Goal: Use online tool/utility: Use online tool/utility

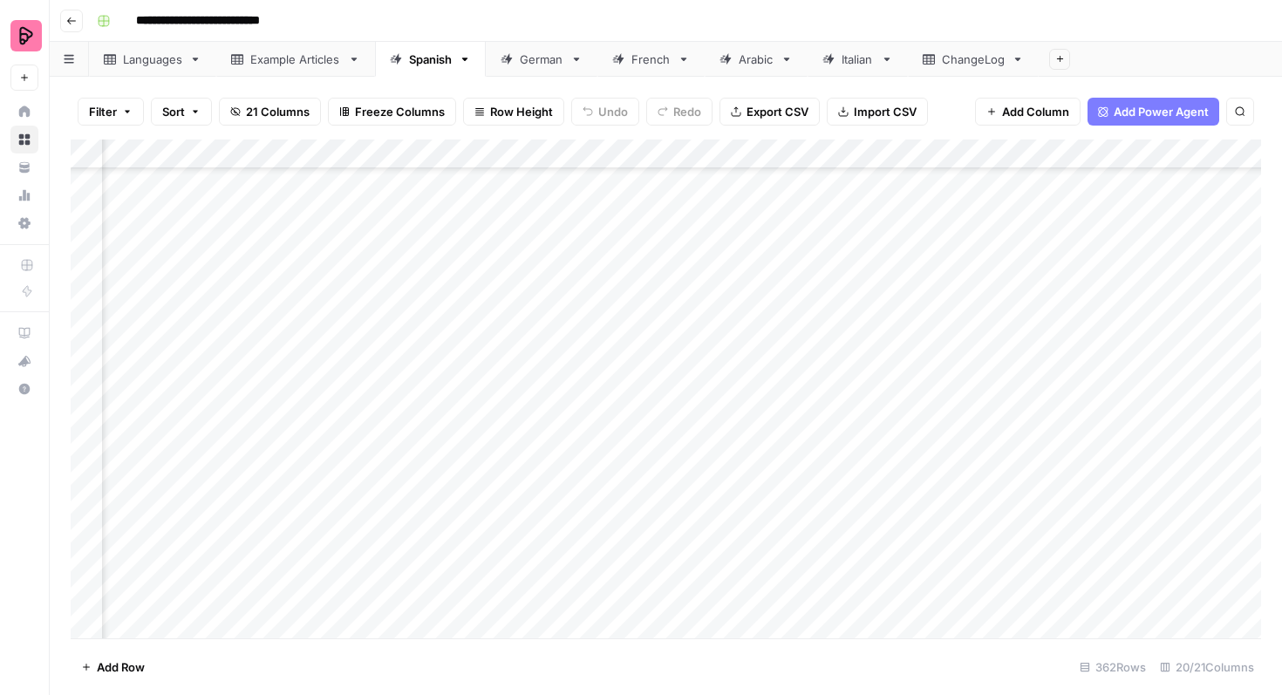
scroll to position [10159, 917]
click at [871, 282] on div "Add Column" at bounding box center [666, 389] width 1190 height 499
click at [871, 282] on textarea "**********" at bounding box center [908, 291] width 349 height 42
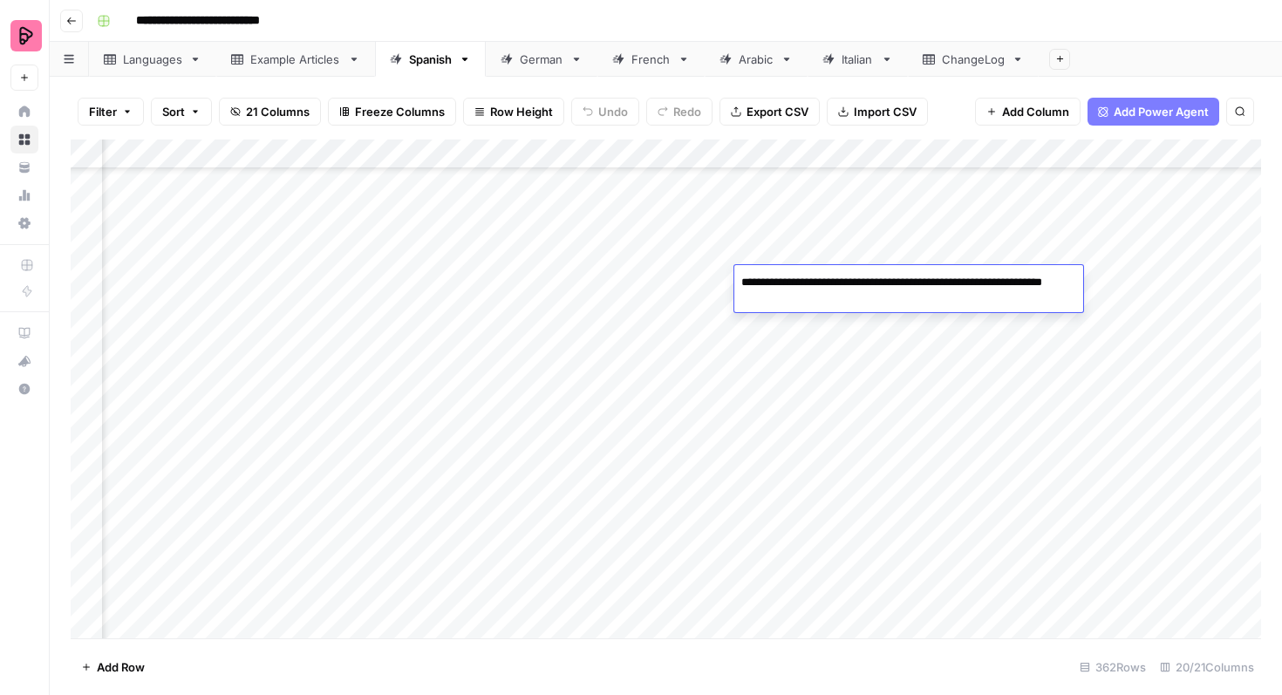
click at [873, 333] on div "Add Column" at bounding box center [666, 389] width 1190 height 499
click at [85, 288] on div "Add Column" at bounding box center [666, 389] width 1190 height 499
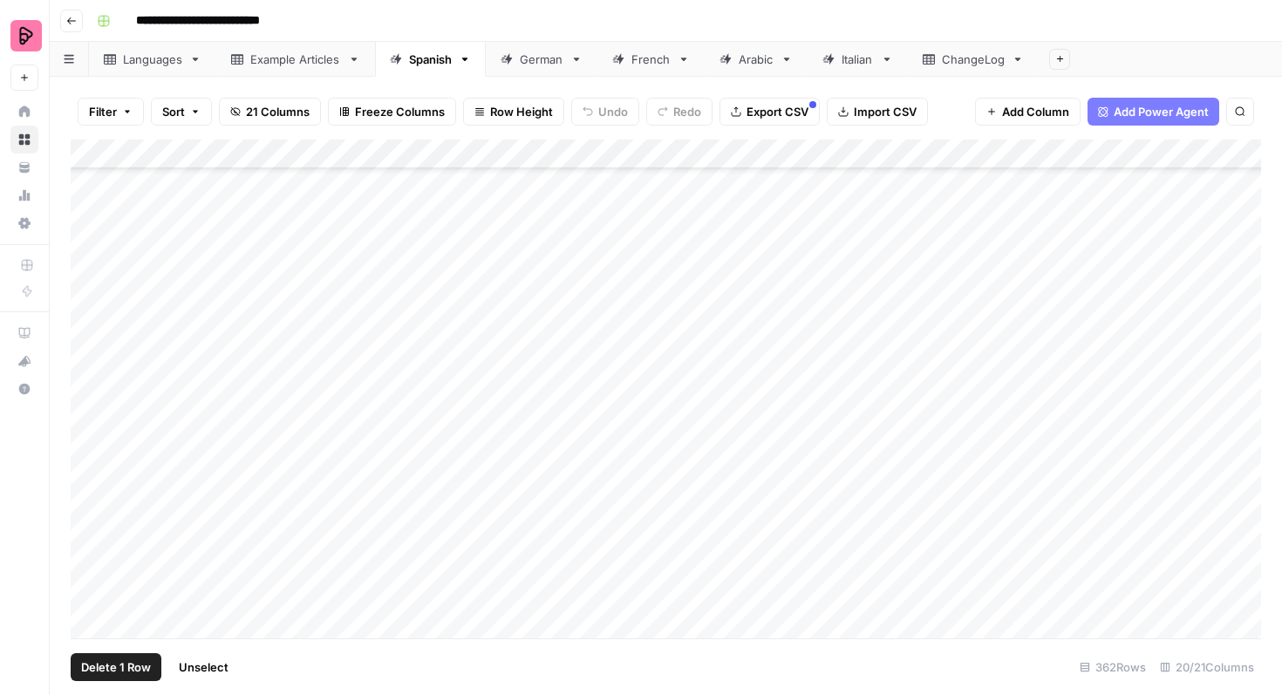
click at [88, 317] on div "Add Column" at bounding box center [666, 389] width 1190 height 499
click at [88, 349] on div "Add Column" at bounding box center [666, 389] width 1190 height 499
click at [87, 383] on div "Add Column" at bounding box center [666, 389] width 1190 height 499
click at [87, 446] on div "Add Column" at bounding box center [666, 389] width 1190 height 499
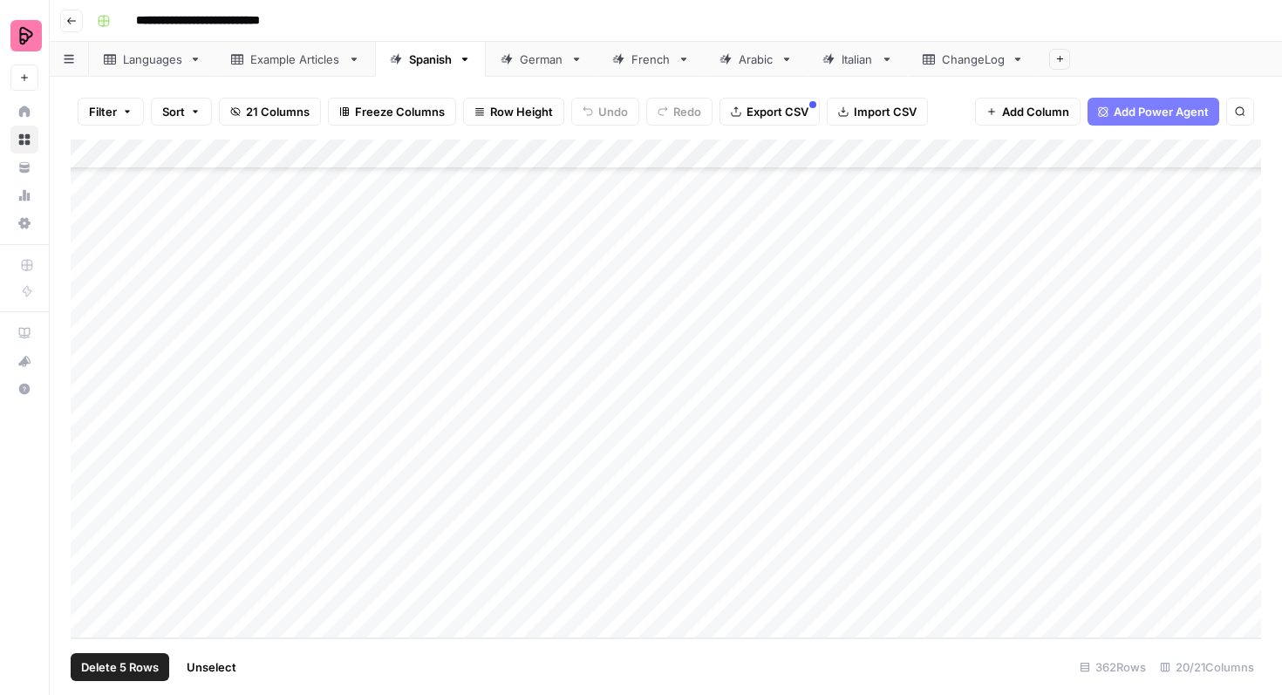
click at [88, 471] on div "Add Column" at bounding box center [666, 389] width 1190 height 499
click at [85, 509] on div "Add Column" at bounding box center [666, 389] width 1190 height 499
click at [85, 534] on div "Add Column" at bounding box center [666, 389] width 1190 height 499
click at [85, 559] on div "Add Column" at bounding box center [666, 389] width 1190 height 499
